Goal: Task Accomplishment & Management: Manage account settings

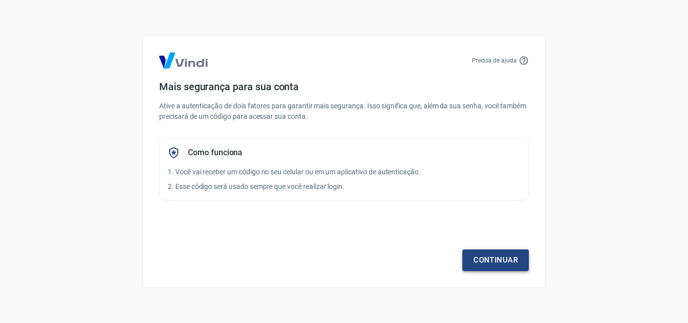
click at [493, 264] on link "Continuar" at bounding box center [495, 259] width 66 height 21
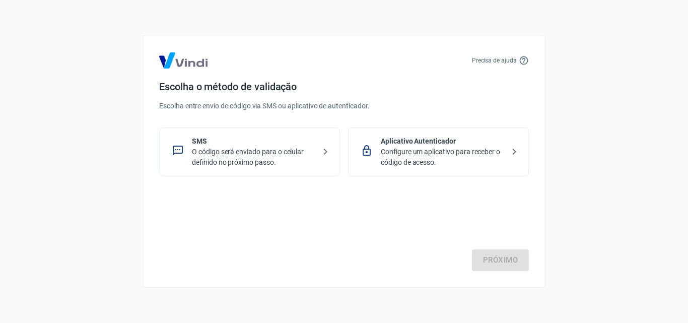
click at [273, 144] on p "SMS" at bounding box center [253, 141] width 123 height 11
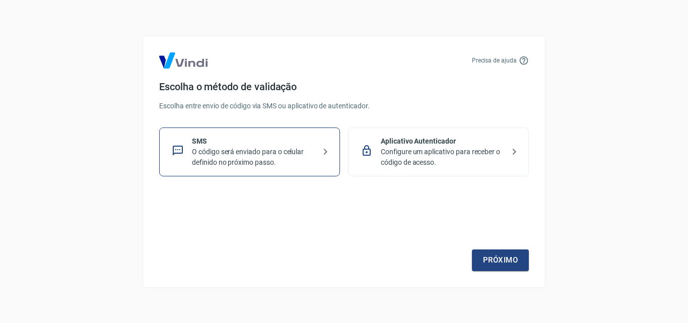
click at [470, 157] on p "Configure um aplicativo para receber o código de acesso." at bounding box center [442, 157] width 123 height 21
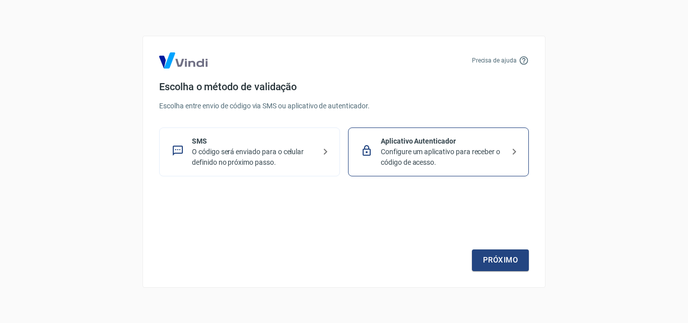
click at [325, 150] on icon at bounding box center [326, 152] width 4 height 6
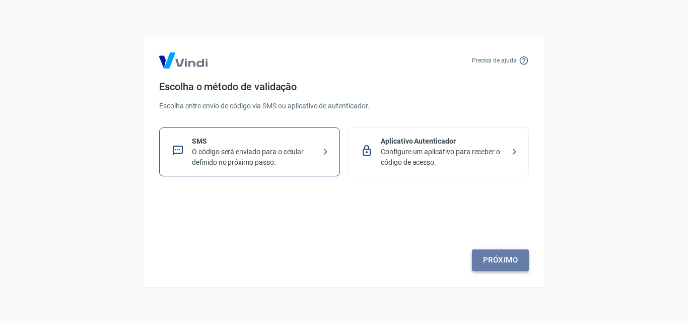
click at [478, 264] on link "Próximo" at bounding box center [500, 259] width 57 height 21
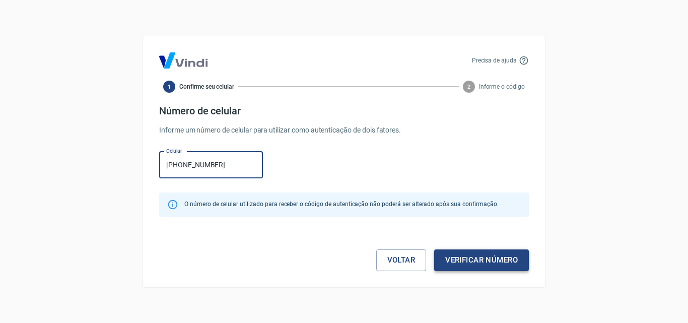
type input "[PHONE_NUMBER]"
click at [498, 259] on button "Verificar número" at bounding box center [481, 259] width 95 height 21
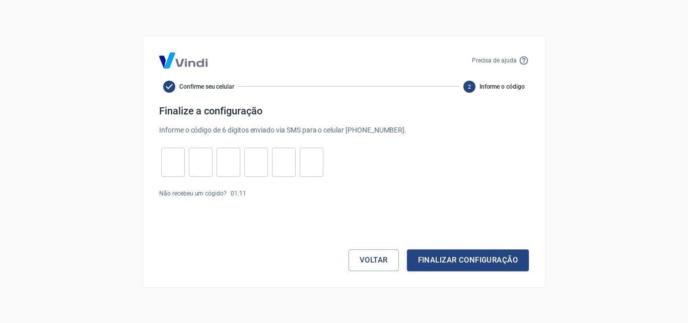
click at [168, 155] on input "tel" at bounding box center [173, 162] width 24 height 22
type input "7"
type input "9"
type input "4"
type input "2"
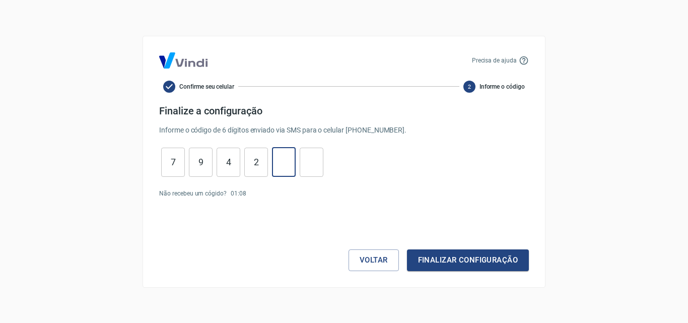
type input "1"
type input "0"
click at [422, 261] on button "Finalizar configuração" at bounding box center [468, 259] width 122 height 21
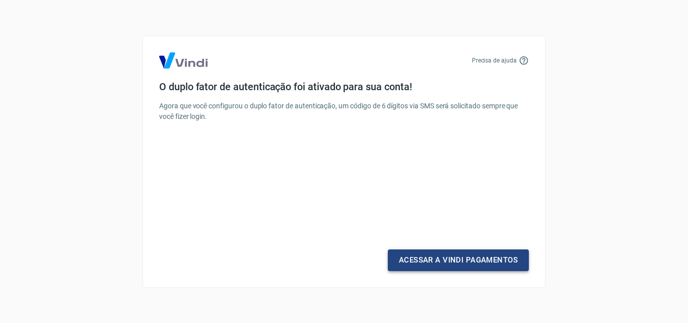
click at [467, 255] on link "Acessar a Vindi Pagamentos" at bounding box center [458, 259] width 141 height 21
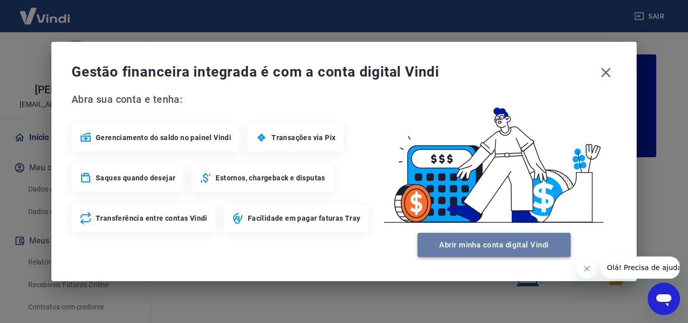
click at [505, 246] on button "Abrir minha conta digital Vindi" at bounding box center [493, 245] width 153 height 24
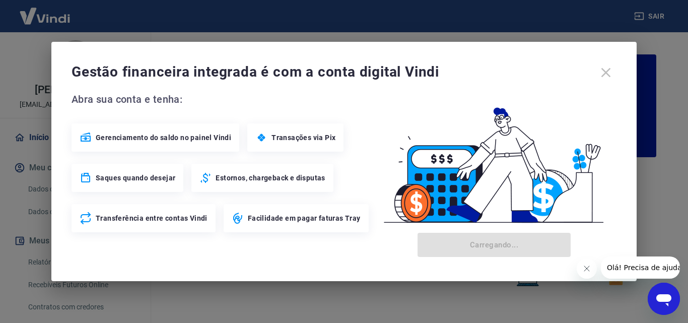
click at [610, 68] on div "Gestão financeira integrada é com a conta digital Vindi" at bounding box center [343, 72] width 545 height 21
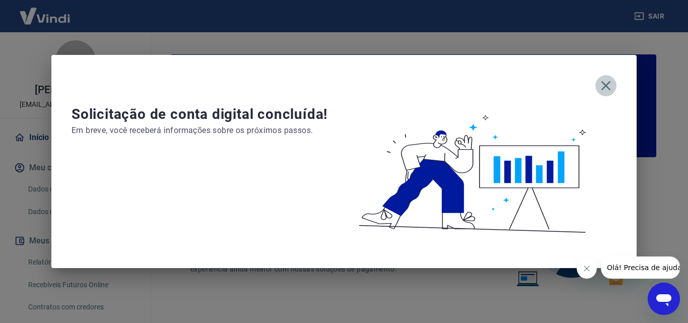
click at [606, 78] on icon "button" at bounding box center [606, 86] width 16 height 16
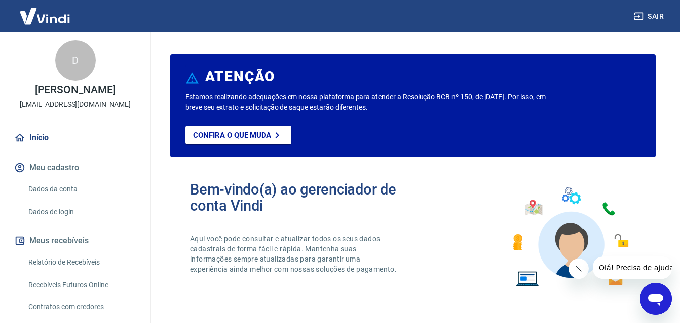
click at [68, 197] on link "Dados da conta" at bounding box center [81, 189] width 114 height 21
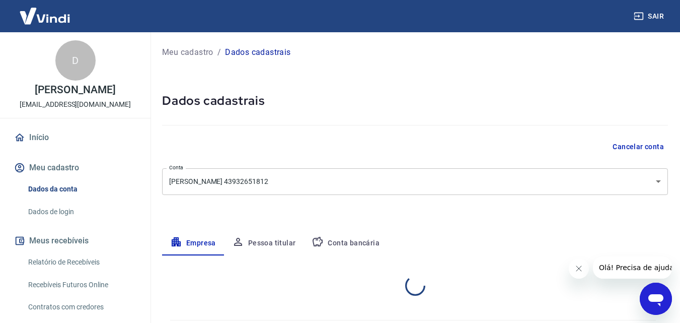
select select "SP"
select select "business"
click at [316, 239] on icon "button" at bounding box center [318, 242] width 10 height 10
select select "1"
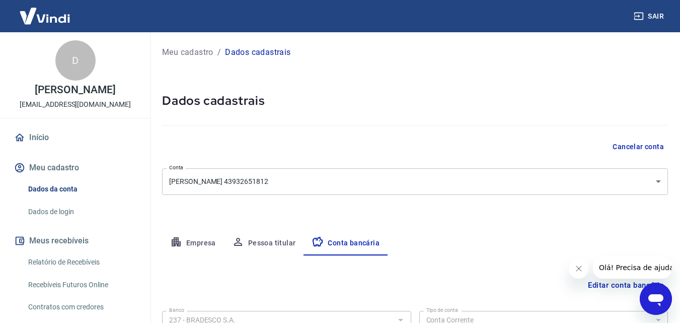
click at [254, 271] on div "Editar conta bancária Banco 237 - BRADESCO S.A. Banco Tipo de conta Conta Corre…" at bounding box center [415, 329] width 506 height 148
click at [44, 146] on link "Início" at bounding box center [75, 137] width 126 height 22
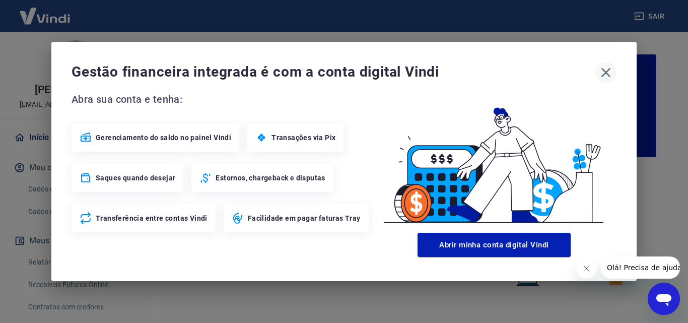
click at [607, 70] on icon "button" at bounding box center [606, 72] width 16 height 16
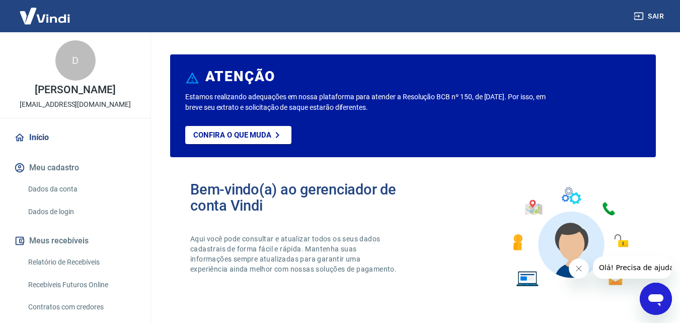
click at [171, 179] on div "Bem-vindo(a) ao gerenciador de conta Vindi Aqui você pode consultar e atualizar…" at bounding box center [413, 236] width 486 height 143
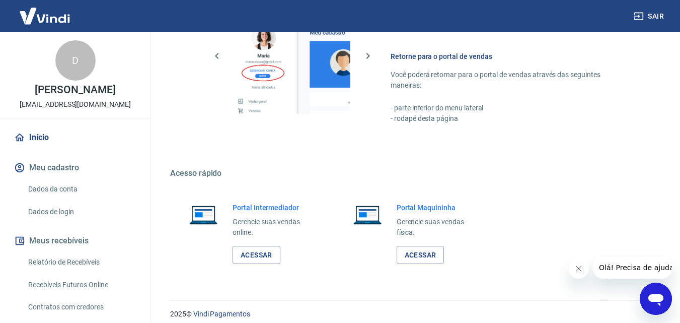
scroll to position [608, 0]
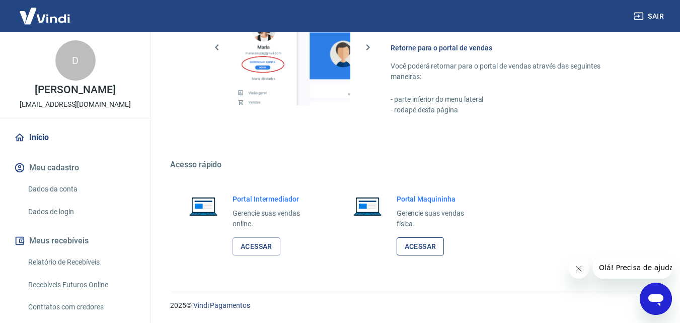
click at [422, 245] on link "Acessar" at bounding box center [421, 246] width 48 height 19
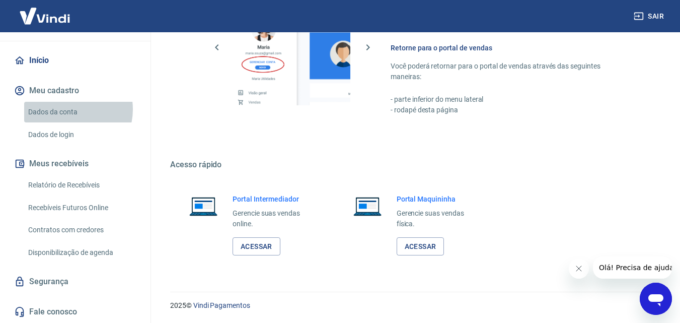
click at [68, 109] on link "Dados da conta" at bounding box center [81, 112] width 114 height 21
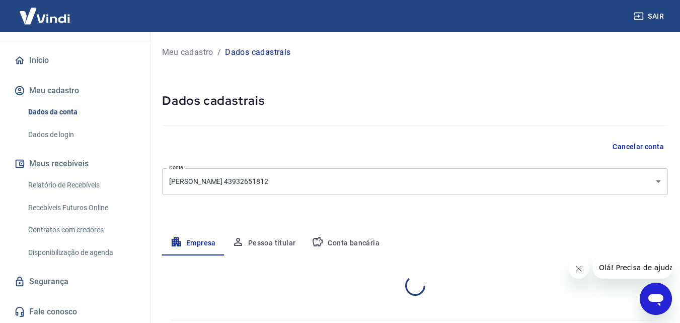
select select "SP"
select select "business"
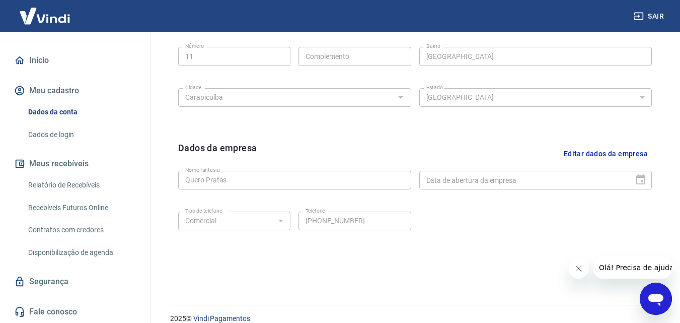
scroll to position [403, 0]
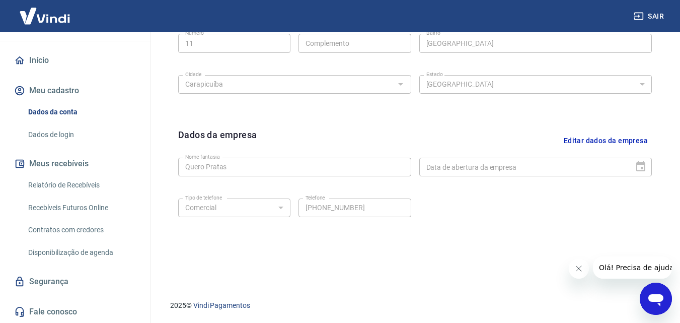
click at [35, 54] on link "Início" at bounding box center [75, 60] width 126 height 22
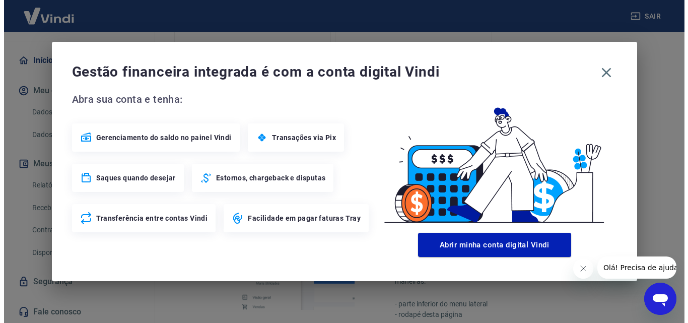
scroll to position [608, 0]
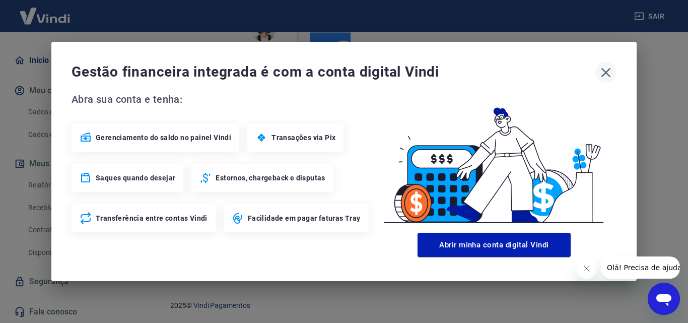
click at [603, 68] on icon "button" at bounding box center [606, 72] width 16 height 16
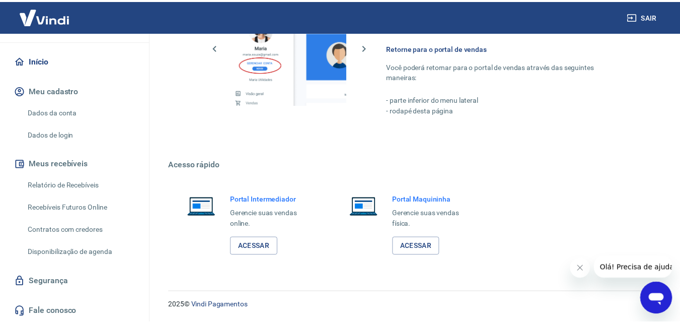
scroll to position [597, 0]
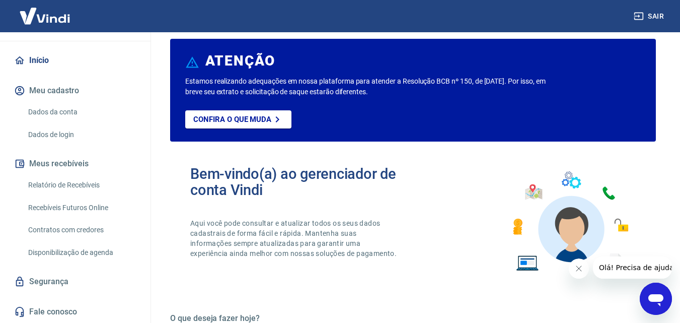
scroll to position [0, 0]
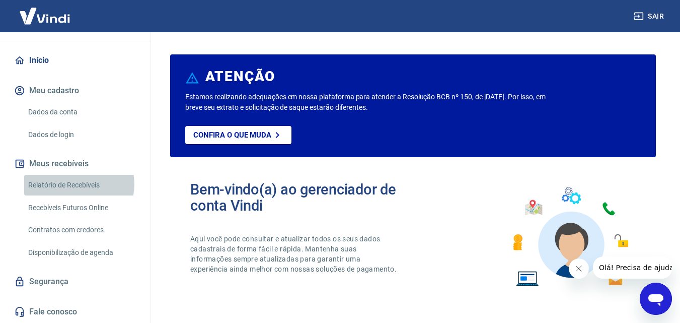
click at [79, 184] on link "Relatório de Recebíveis" at bounding box center [81, 185] width 114 height 21
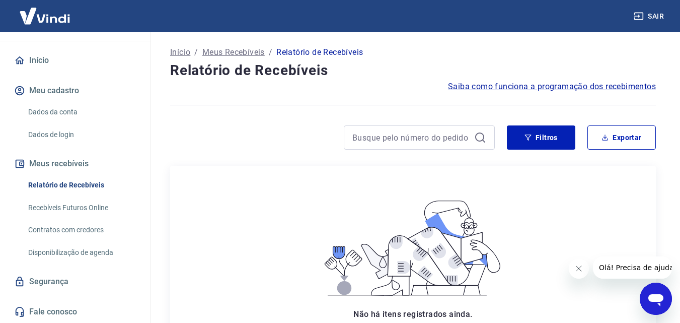
click at [55, 284] on link "Segurança" at bounding box center [75, 281] width 126 height 22
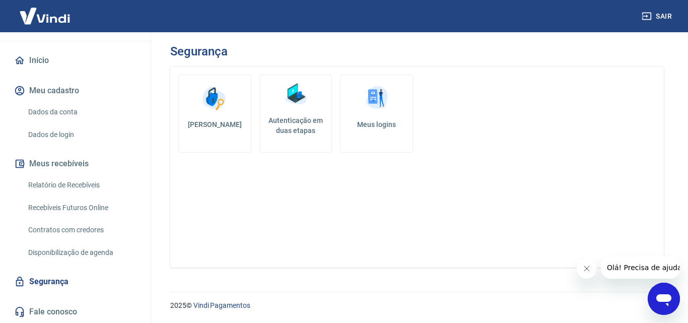
click at [36, 93] on button "Meu cadastro" at bounding box center [75, 91] width 126 height 22
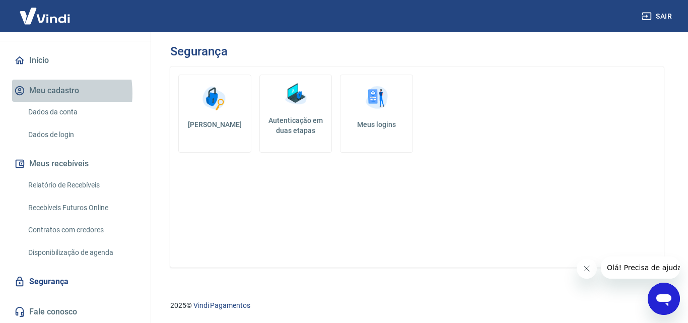
click at [36, 95] on button "Meu cadastro" at bounding box center [75, 91] width 126 height 22
click at [36, 96] on button "Meu cadastro" at bounding box center [75, 91] width 126 height 22
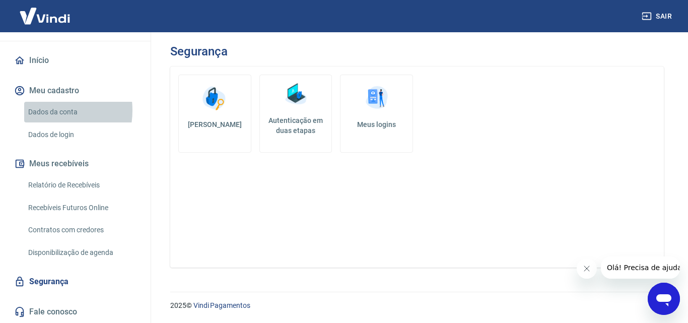
click at [44, 110] on link "Dados da conta" at bounding box center [81, 112] width 114 height 21
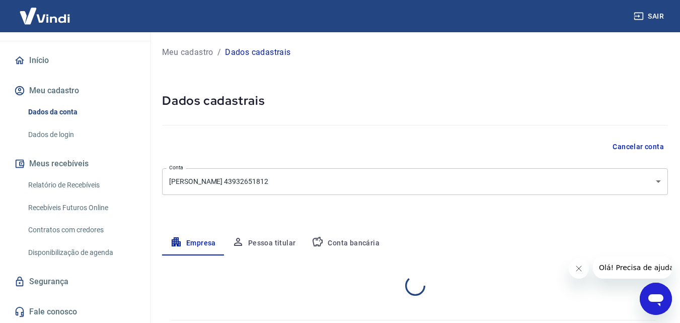
select select "SP"
select select "business"
click at [183, 55] on p "Meu cadastro" at bounding box center [187, 52] width 51 height 12
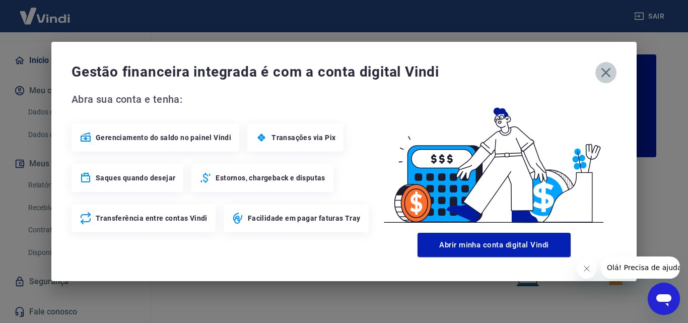
click at [604, 68] on icon "button" at bounding box center [606, 72] width 16 height 16
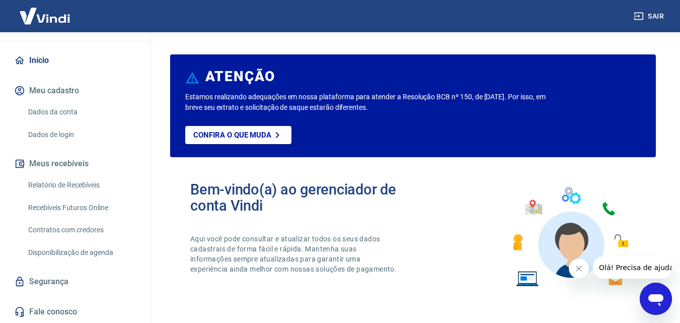
click at [36, 56] on link "Início" at bounding box center [75, 60] width 126 height 22
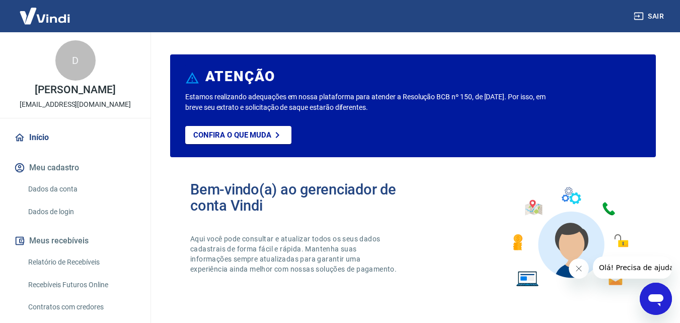
click at [76, 95] on p "[PERSON_NAME]" at bounding box center [75, 90] width 81 height 11
click at [67, 64] on div "D" at bounding box center [75, 60] width 40 height 40
click at [47, 16] on img at bounding box center [44, 16] width 65 height 31
click at [79, 85] on p "[PERSON_NAME]" at bounding box center [75, 90] width 81 height 11
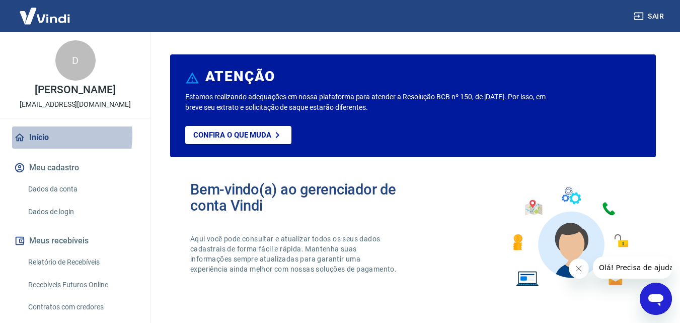
click at [36, 146] on link "Início" at bounding box center [75, 137] width 126 height 22
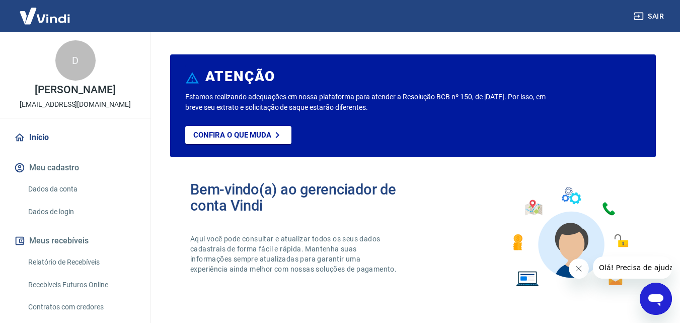
click at [46, 15] on img at bounding box center [44, 16] width 65 height 31
click at [52, 18] on img at bounding box center [44, 16] width 65 height 31
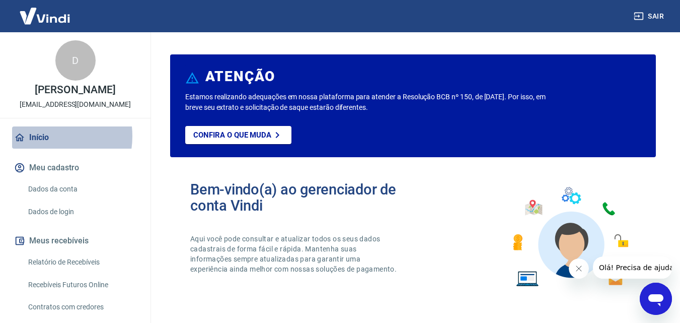
click at [41, 147] on link "Início" at bounding box center [75, 137] width 126 height 22
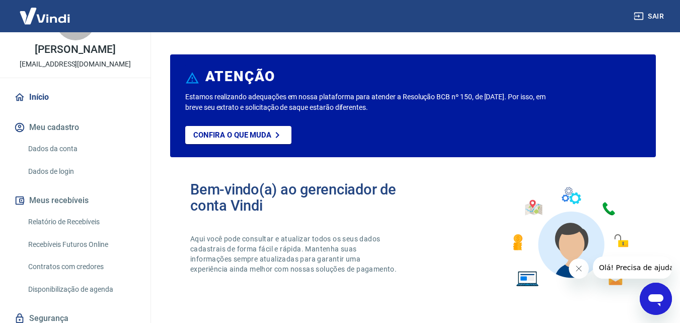
scroll to position [88, 0]
